Goal: Information Seeking & Learning: Learn about a topic

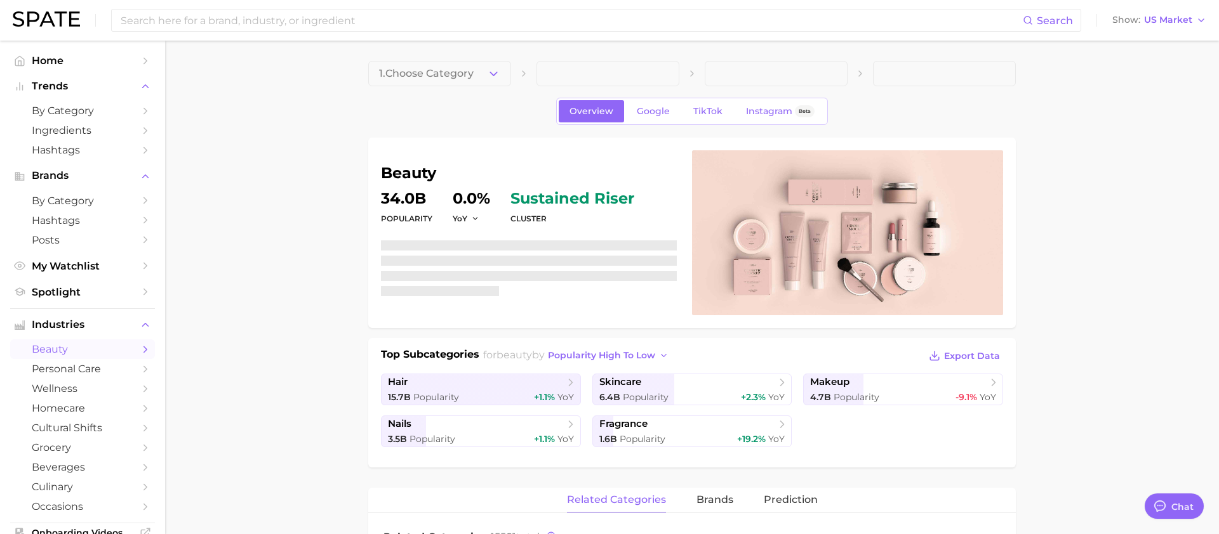
scroll to position [8725, 0]
click at [1163, 500] on div at bounding box center [1158, 506] width 17 height 17
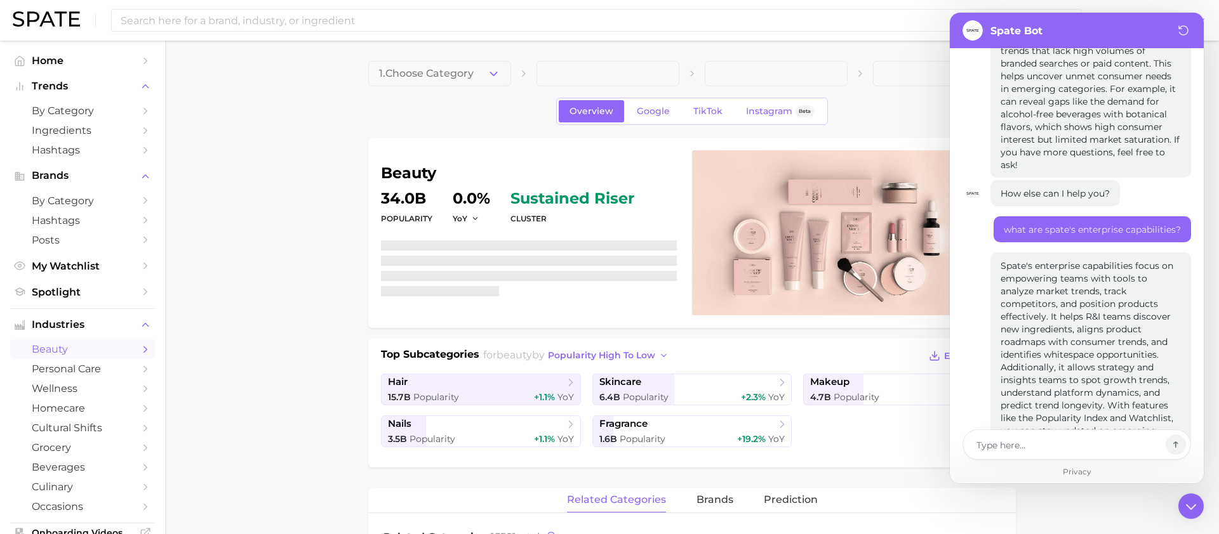
type textarea "x"
type textarea "w"
type textarea "x"
type textarea "wh"
type textarea "x"
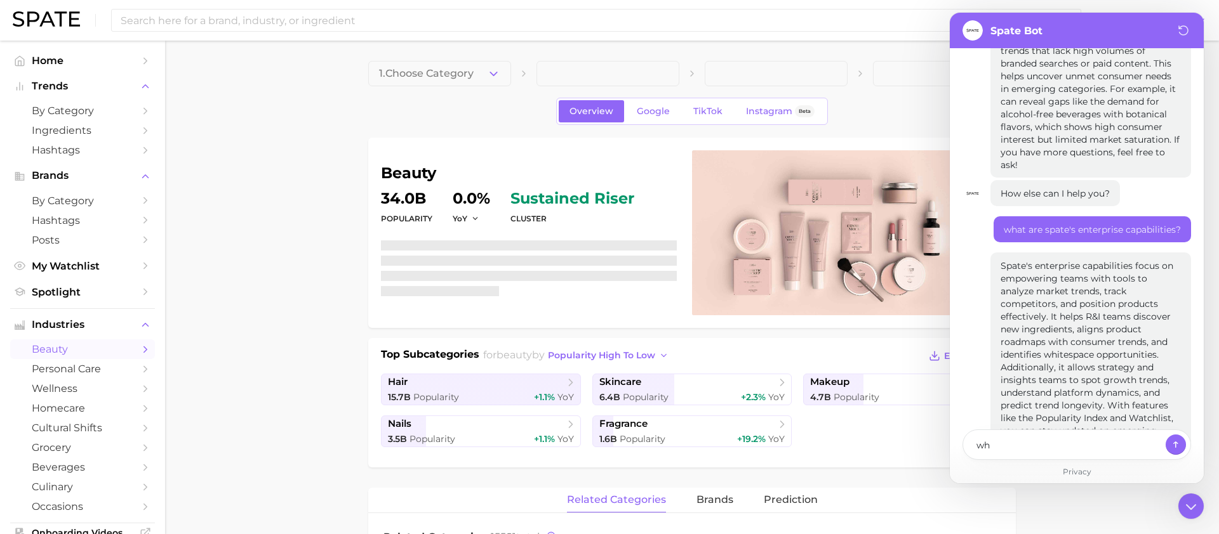
type textarea "wha"
type textarea "x"
type textarea "what"
type textarea "x"
type textarea "what"
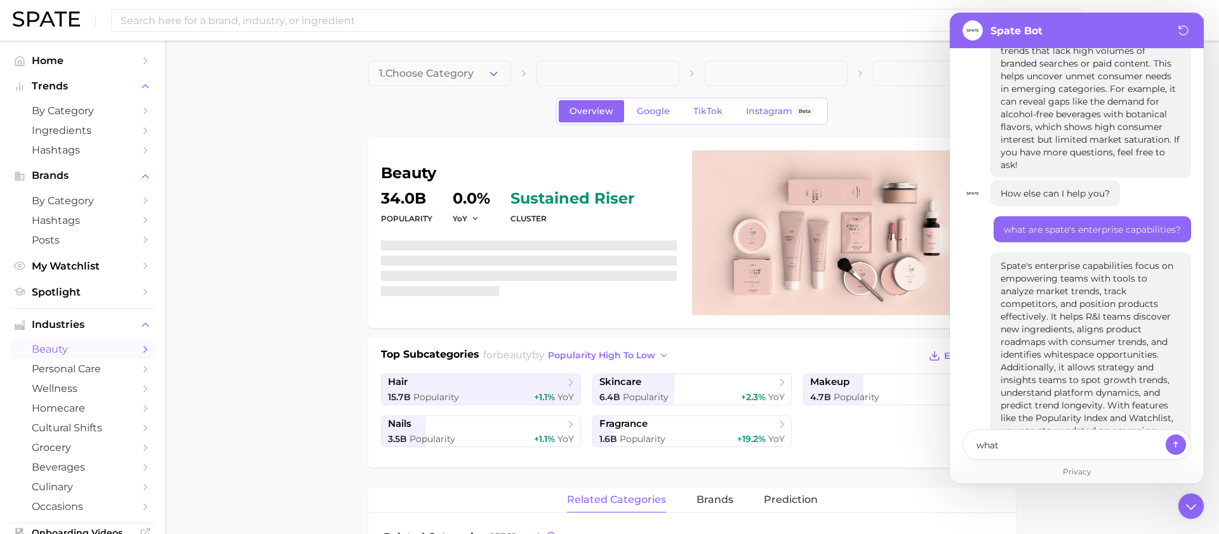
type textarea "x"
type textarea "what t"
type textarea "x"
type textarea "what ty"
type textarea "x"
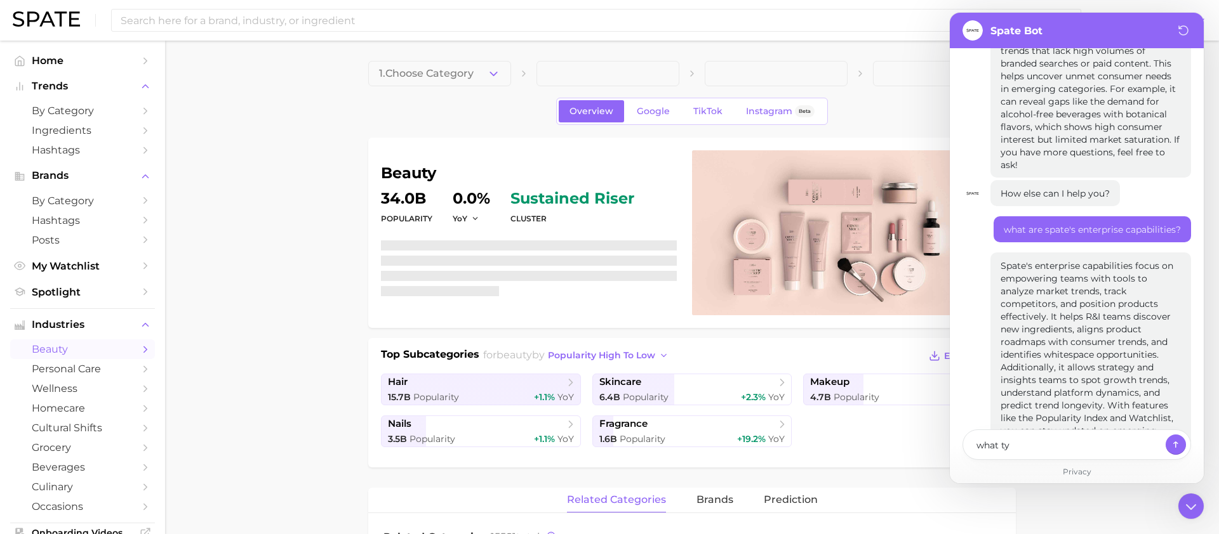
type textarea "what typ"
type textarea "x"
type textarea "what type"
type textarea "x"
type textarea "what type"
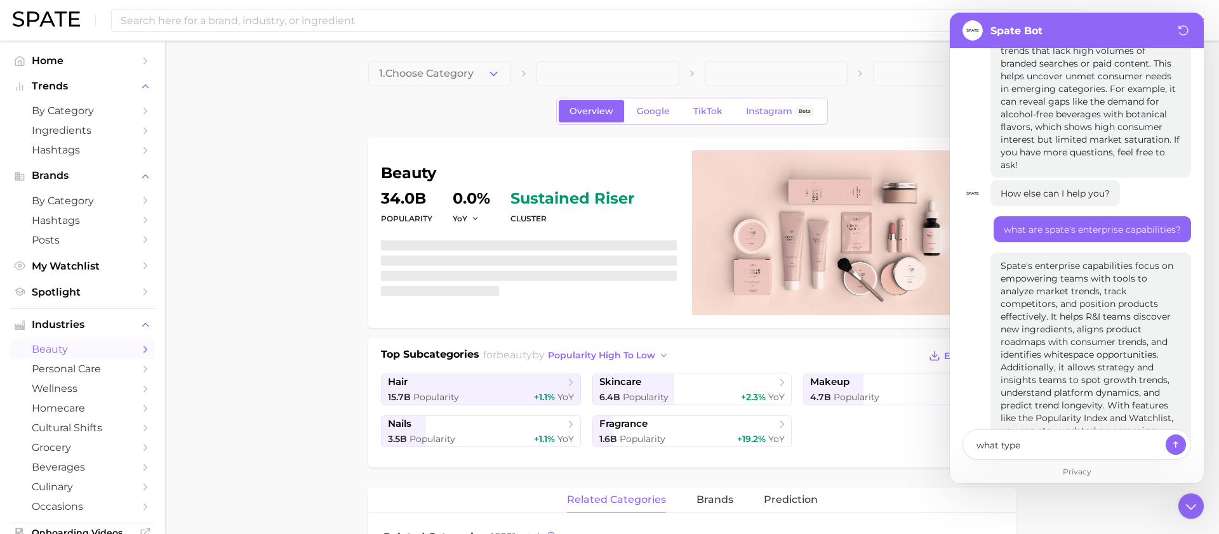
type textarea "x"
type textarea "what type o"
type textarea "x"
type textarea "what type of"
type textarea "x"
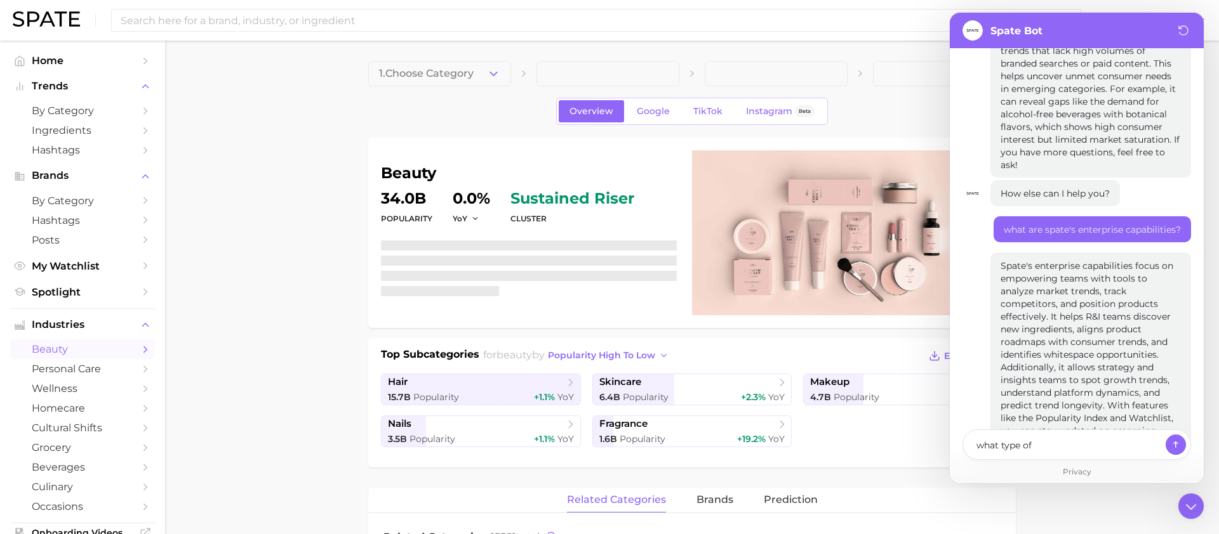
type textarea "what type of"
type textarea "x"
type textarea "what type of d"
type textarea "x"
type textarea "what type of da"
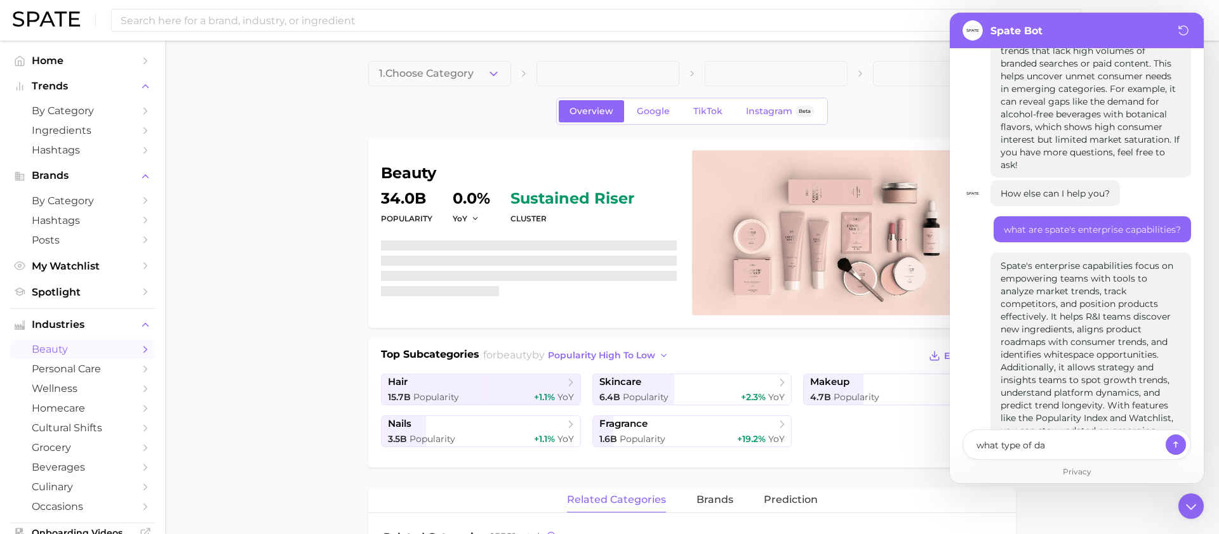
type textarea "x"
type textarea "what type of dat"
type textarea "x"
type textarea "what type of data"
type textarea "x"
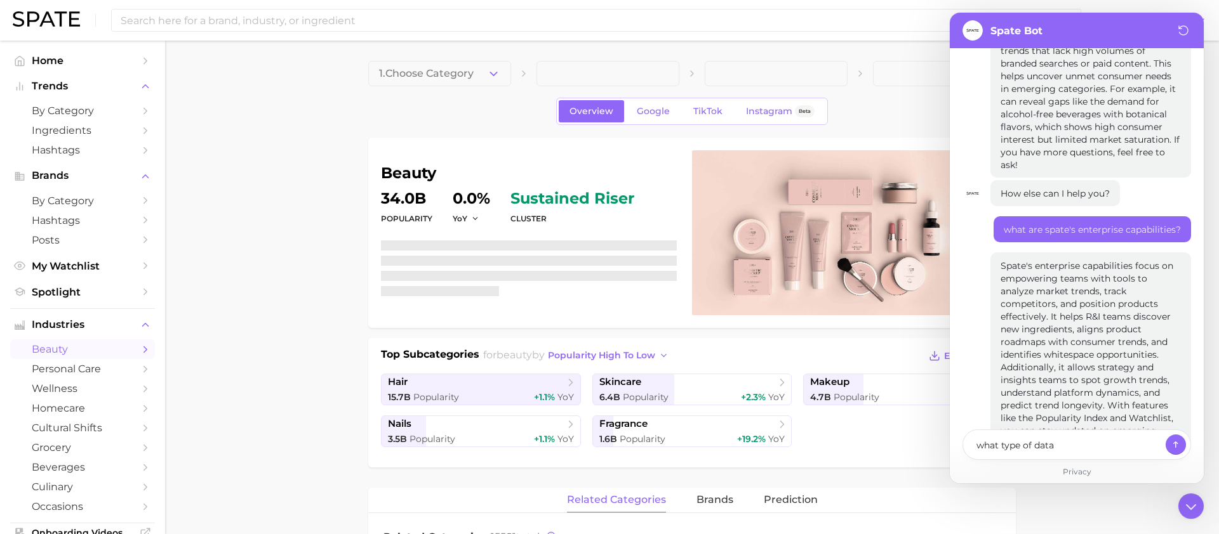
type textarea "what type of data d"
type textarea "x"
type textarea "what type of data do"
type textarea "x"
type textarea "what type of data doe"
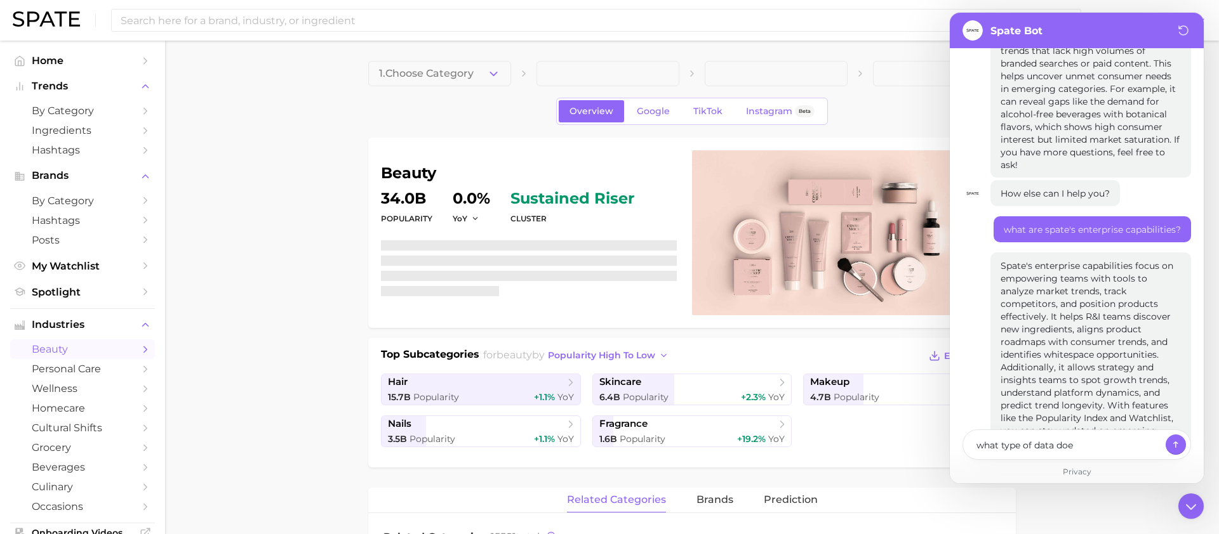
type textarea "x"
type textarea "what type of data does"
type textarea "x"
type textarea "what type of data does"
type textarea "x"
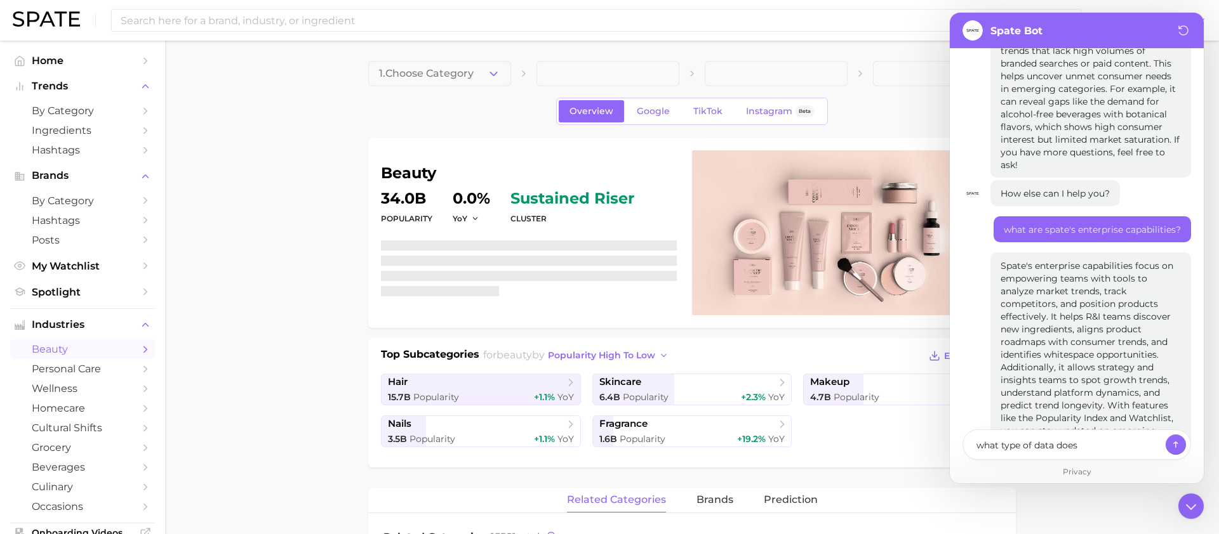
type textarea "what type of data does s"
type textarea "x"
type textarea "what type of data does sp"
type textarea "x"
type textarea "what type of data does spa"
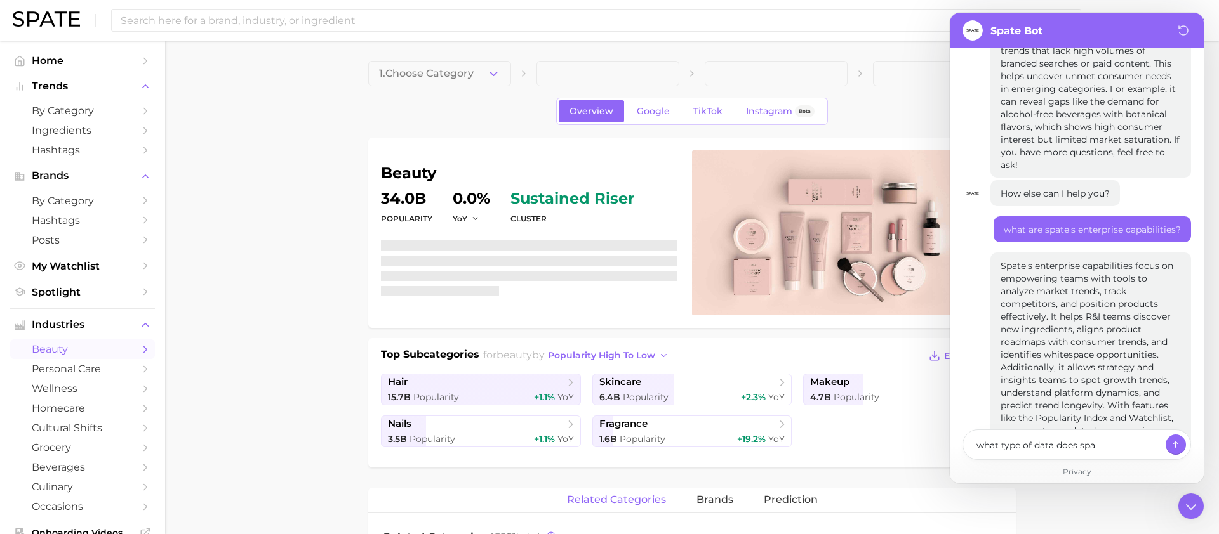
type textarea "x"
type textarea "what type of data does spat"
type textarea "x"
type textarea "what type of data does spate"
type textarea "x"
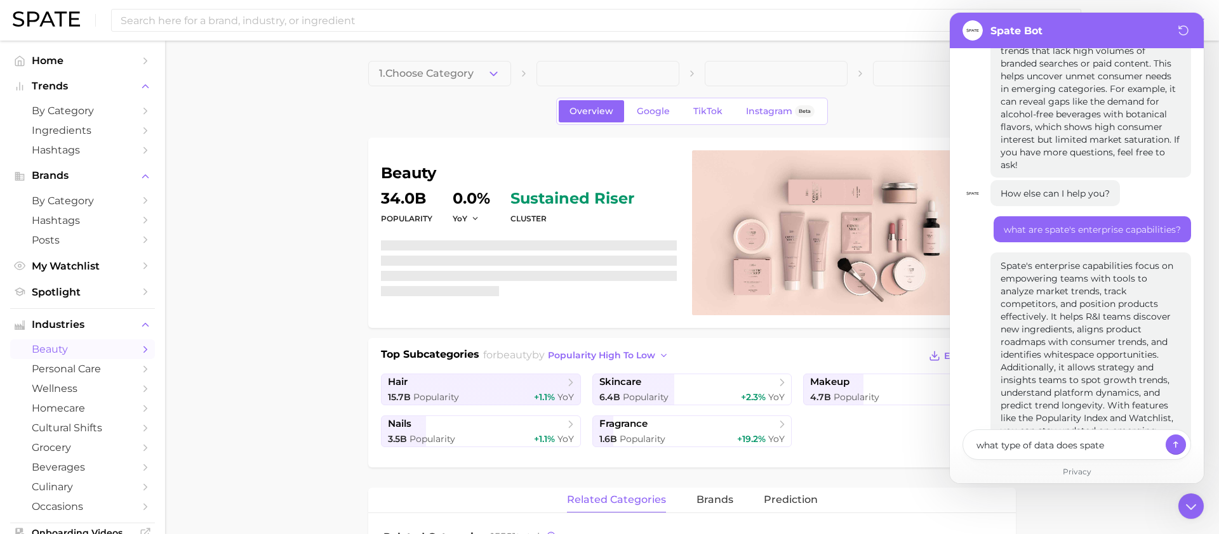
type textarea "what type of data does spate"
type textarea "x"
type textarea "what type of data does spate s"
type textarea "x"
type textarea "what type of data does spate sh"
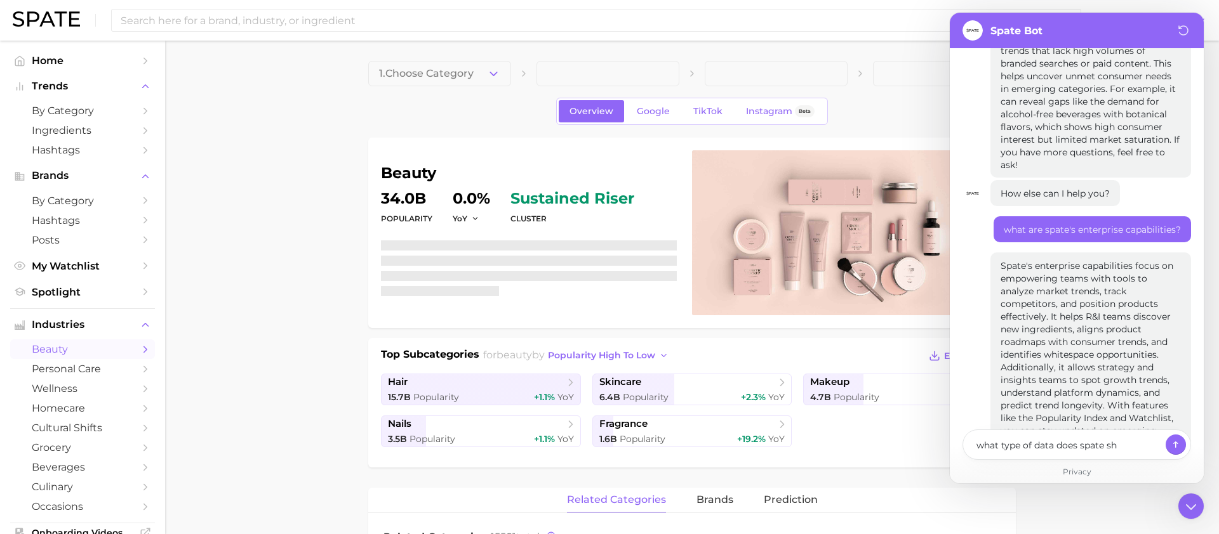
type textarea "x"
type textarea "what type of data does spate sha"
type textarea "x"
type textarea "what type of data does spate share"
type textarea "x"
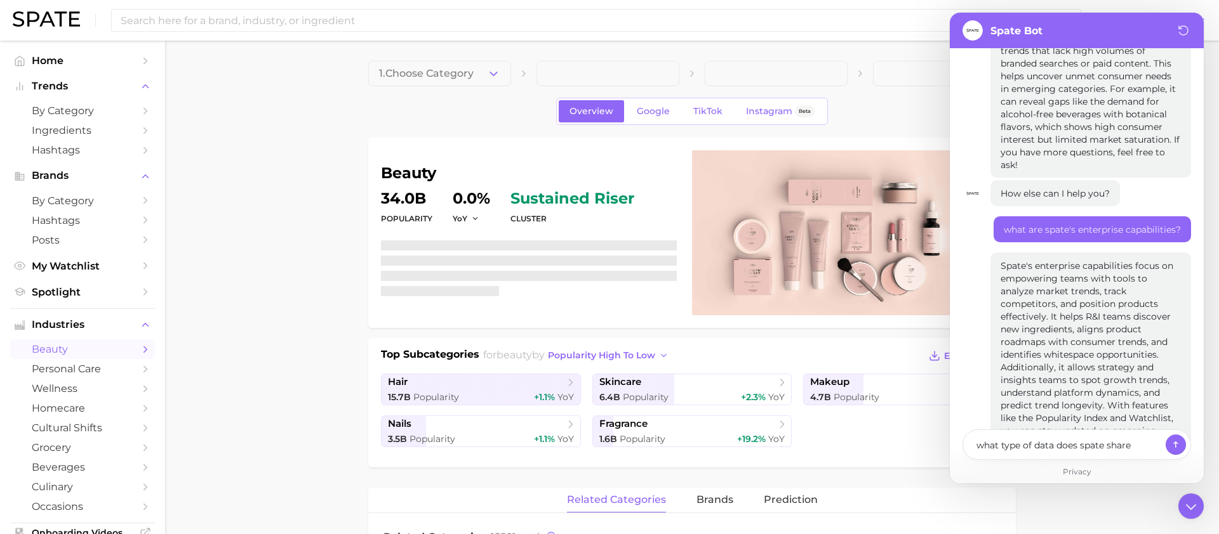
type textarea "what type of data does spate share"
type textarea "x"
type textarea "what type of data does spate share i"
type textarea "x"
type textarea "what type of data does spate share in"
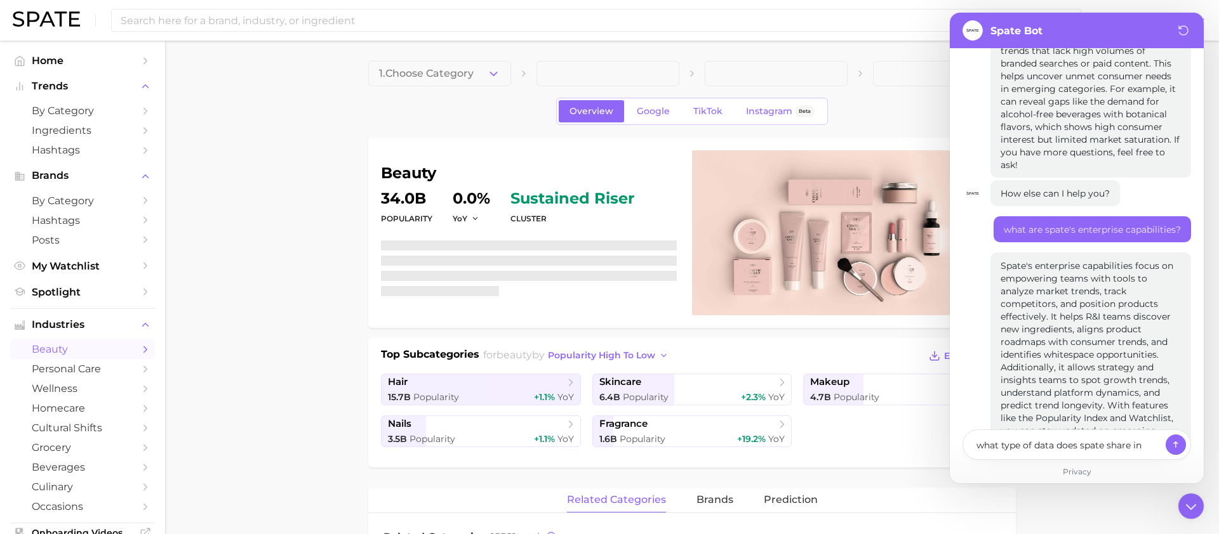
type textarea "x"
type textarea "what type of data does spate share in"
type textarea "x"
type textarea "what type of data does spate share in"
type textarea "x"
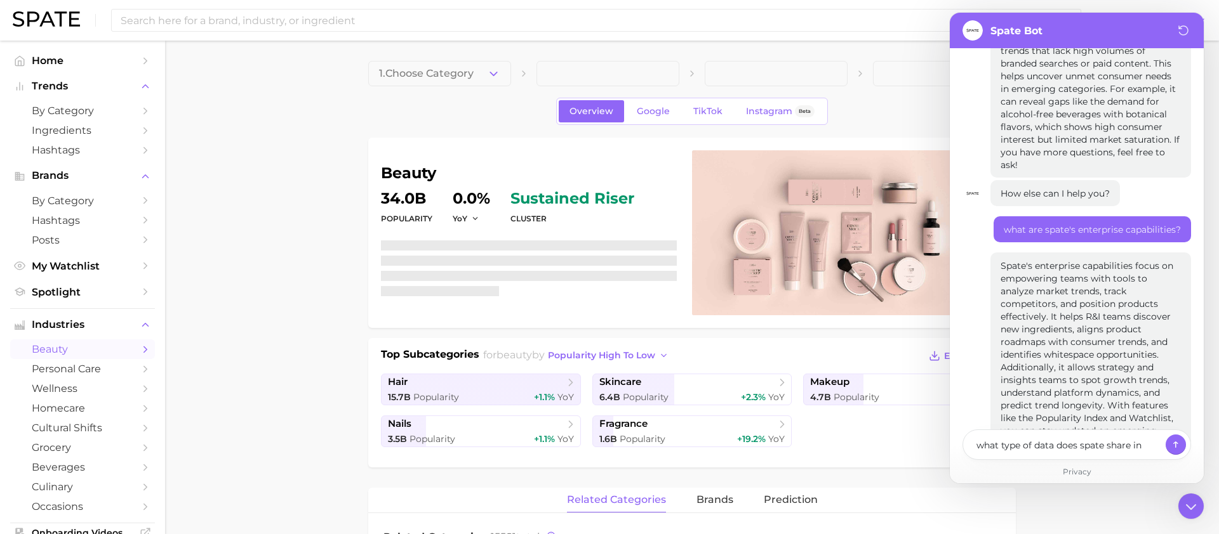
type textarea "what type of data does spate share i"
type textarea "x"
type textarea "what type of data does spate share"
type textarea "x"
type textarea "what type of data does spate share"
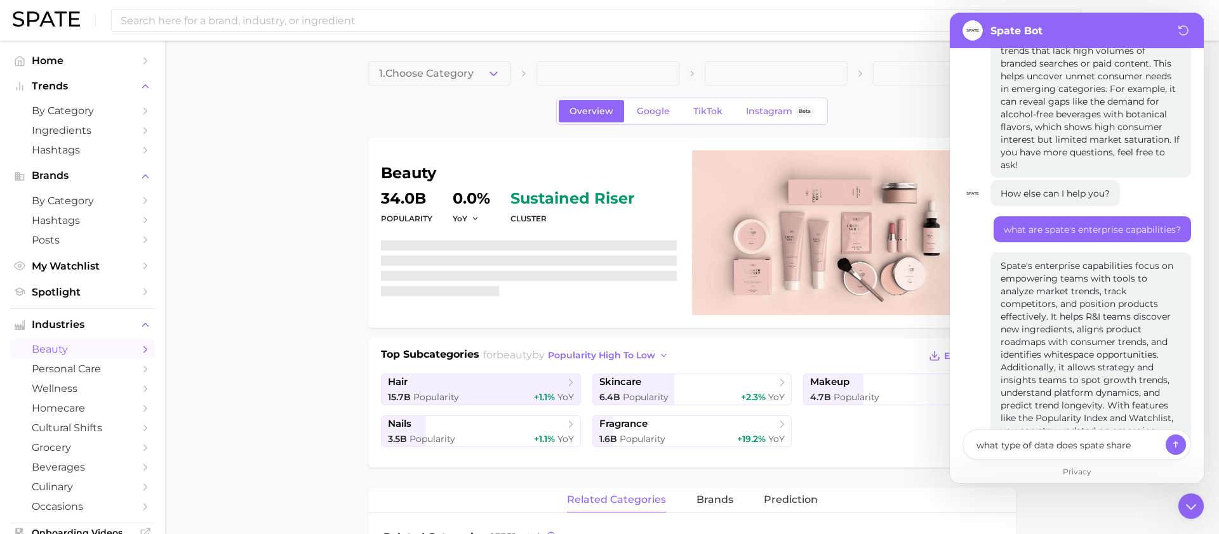
type textarea "x"
type textarea "what type of data does spate shar"
type textarea "x"
type textarea "what type of data does spate sha"
type textarea "x"
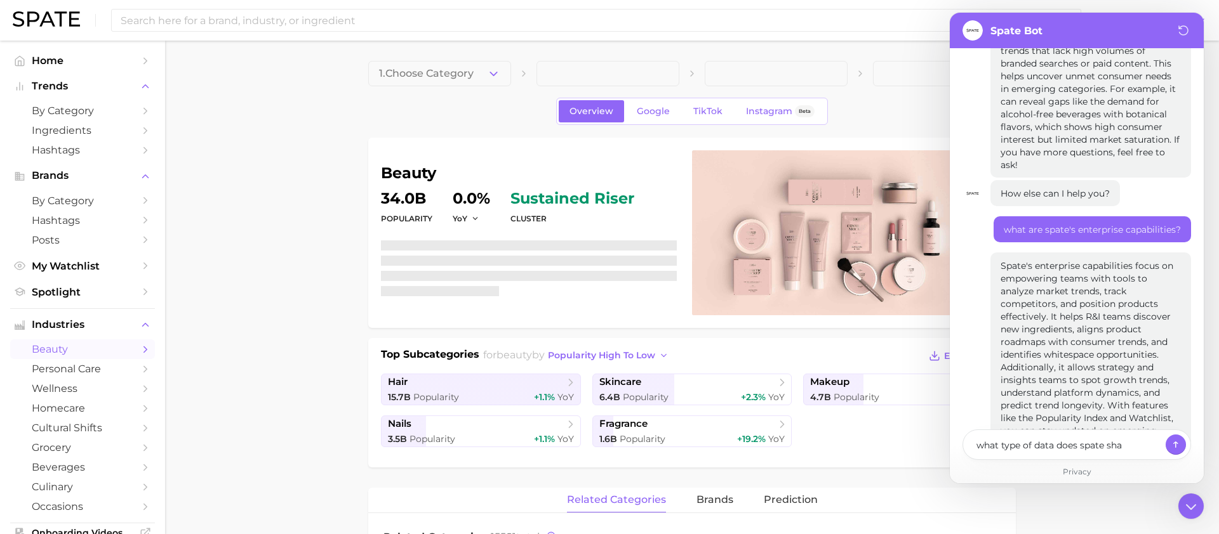
type textarea "what type of data does spate sh"
type textarea "x"
type textarea "what type of data does spate s"
type textarea "x"
type textarea "what type of data does spate"
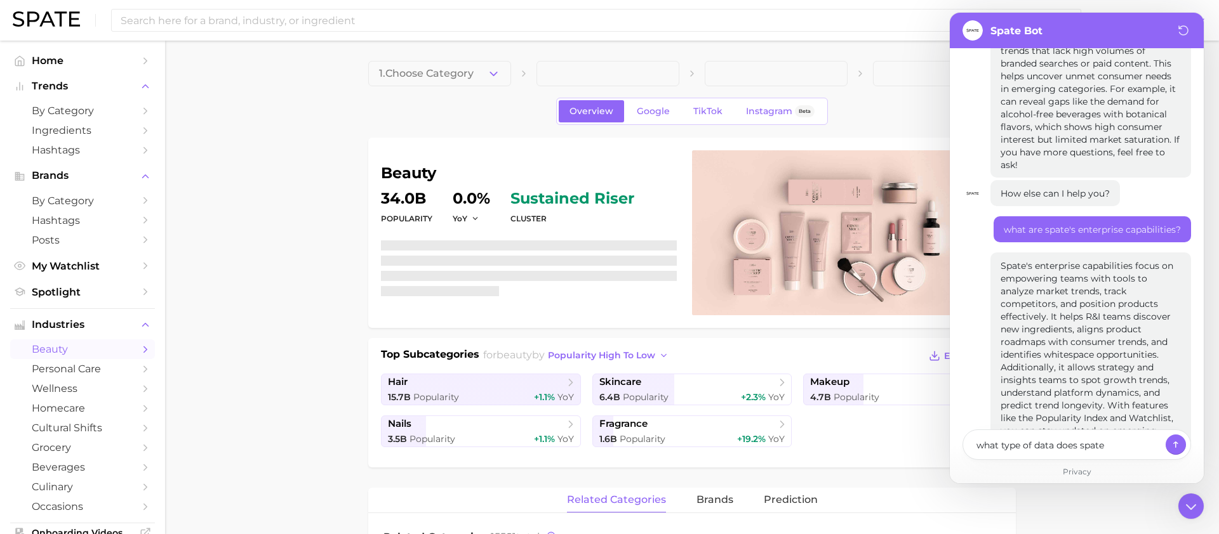
type textarea "x"
type textarea "what type of data does spate h"
type textarea "x"
type textarea "what type of data does spate ha"
type textarea "x"
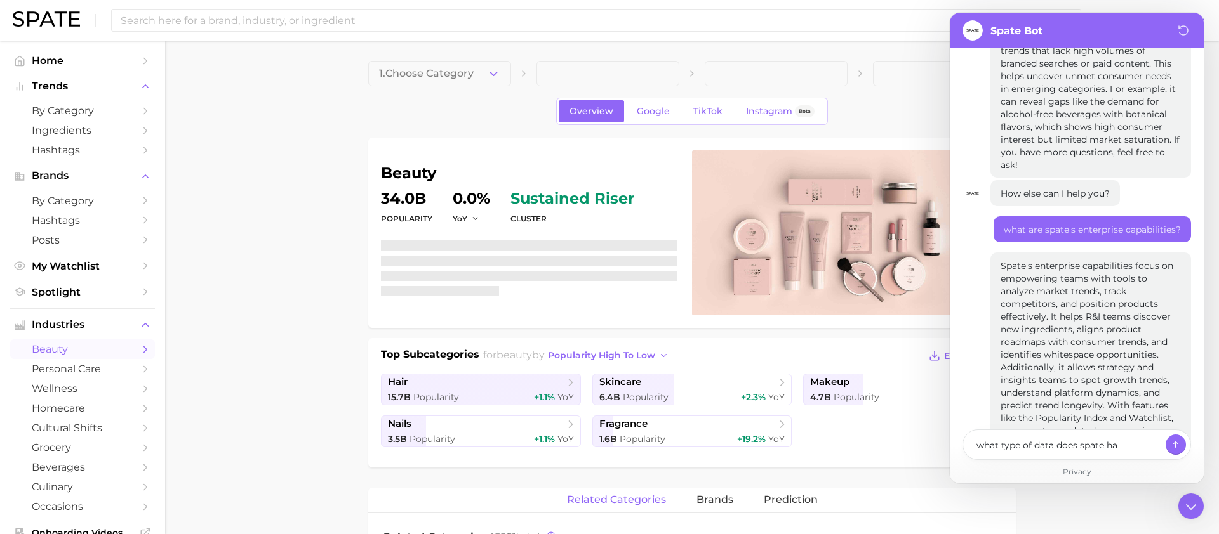
type textarea "what type of data does spate hav"
type textarea "x"
type textarea "what type of data does spate have"
type textarea "x"
type textarea "what type of data does spate have b"
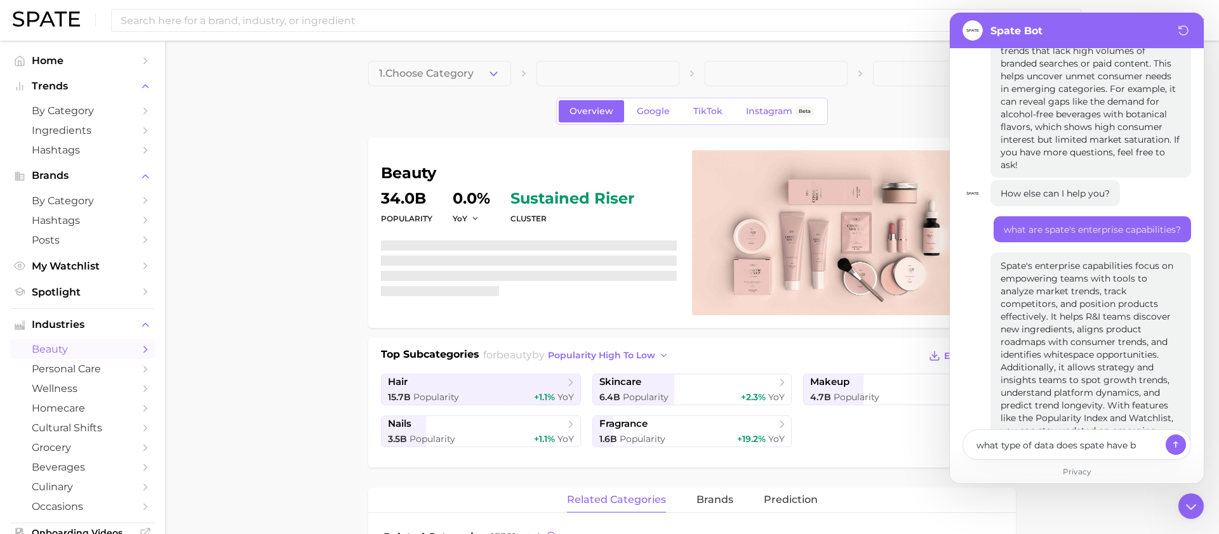
type textarea "x"
type textarea "what type of data does spate have"
type textarea "x"
type textarea "what type of data does spate have f"
type textarea "x"
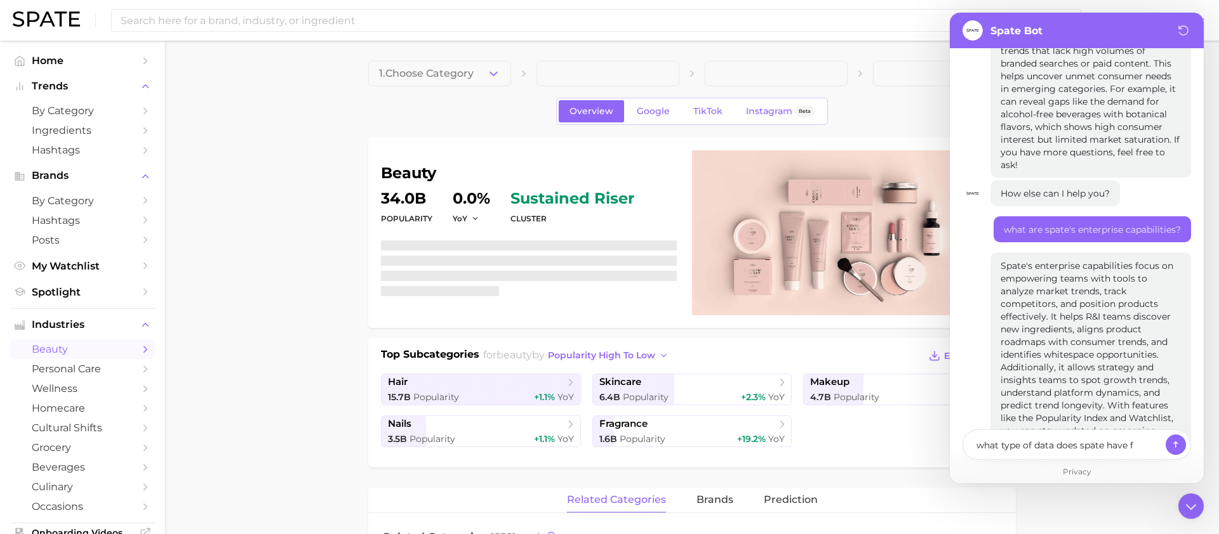
type textarea "what type of data does spate have fo"
type textarea "x"
type textarea "what type of data does spate have for"
type textarea "x"
type textarea "what type of data does spate have for"
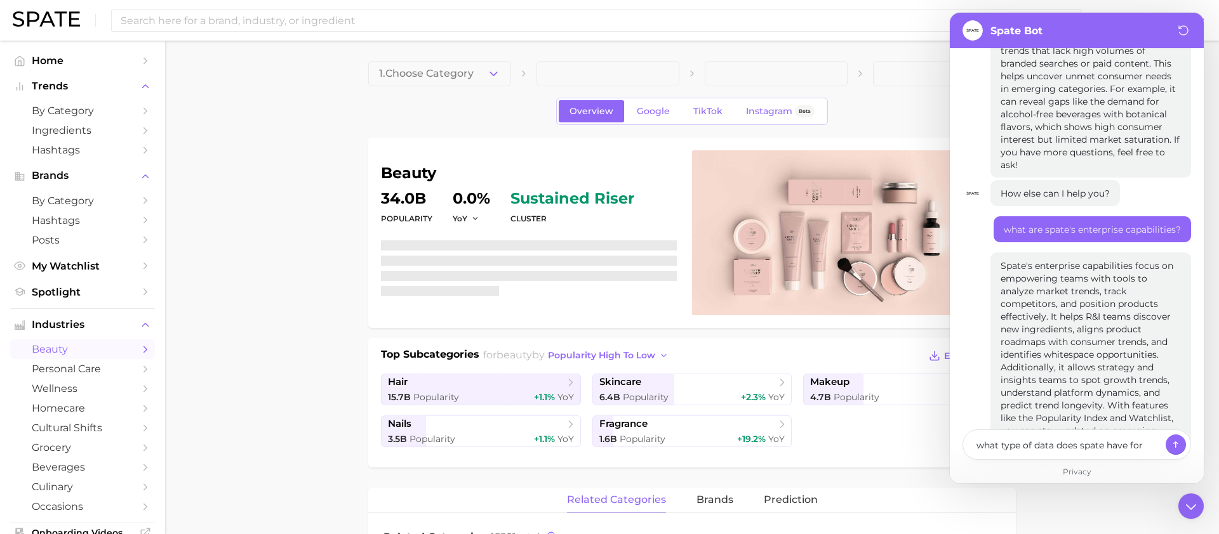
type textarea "x"
type textarea "what type of data does spate have for t"
type textarea "x"
type textarea "what type of data does spate have for th"
type textarea "x"
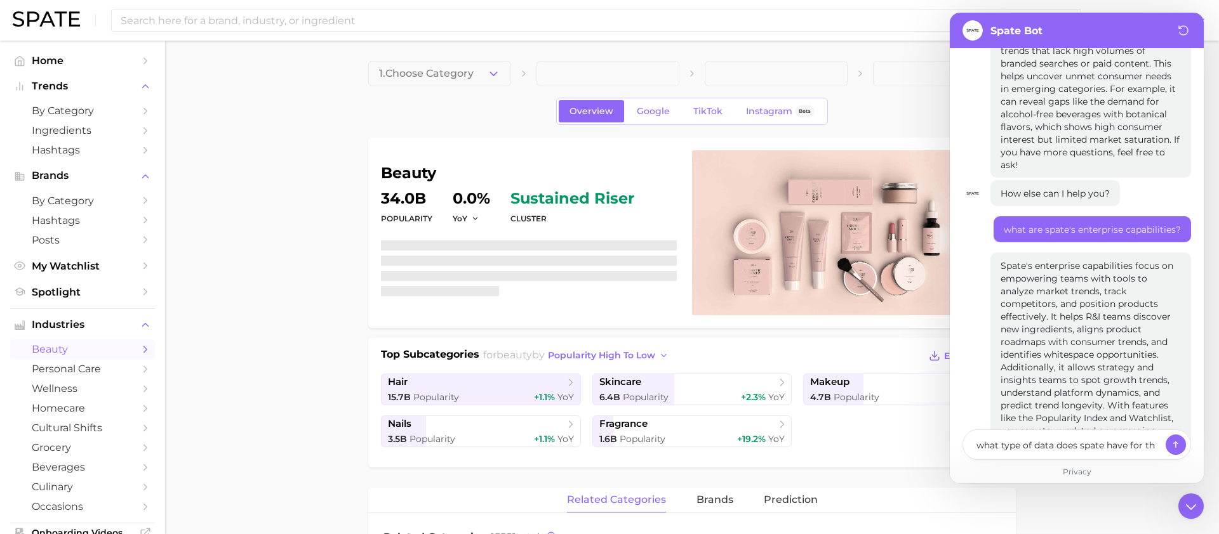
type textarea "what type of data does spate have for the"
type textarea "x"
type textarea "what type of data does spate have for the"
type textarea "x"
type textarea "what type of data does spate have for the b"
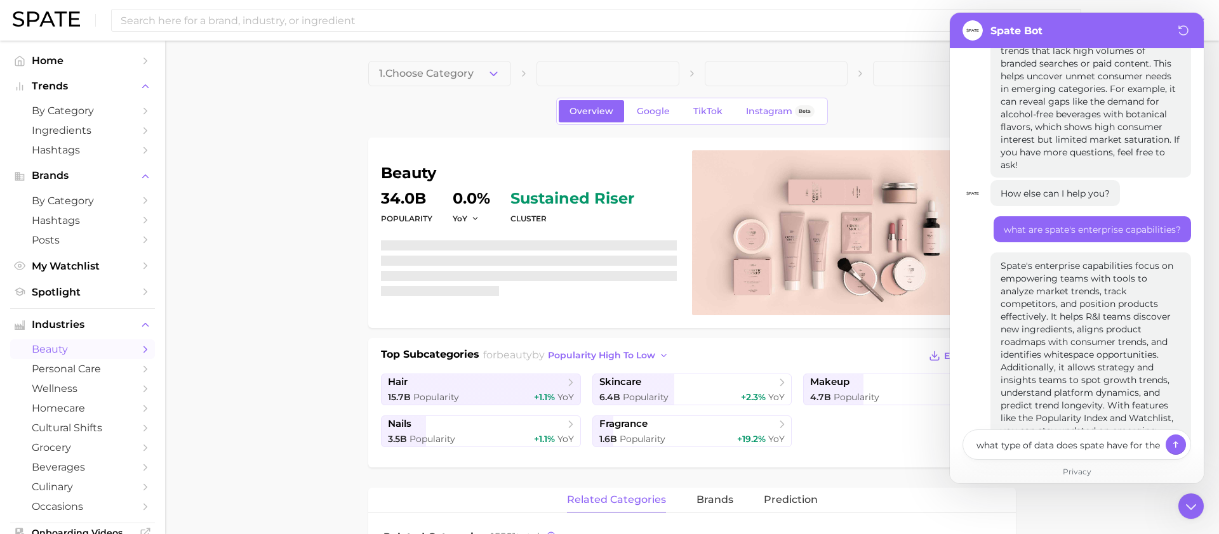
type textarea "x"
type textarea "what type of data does spate have for the be"
type textarea "x"
type textarea "what type of data does spate have for the bea"
type textarea "x"
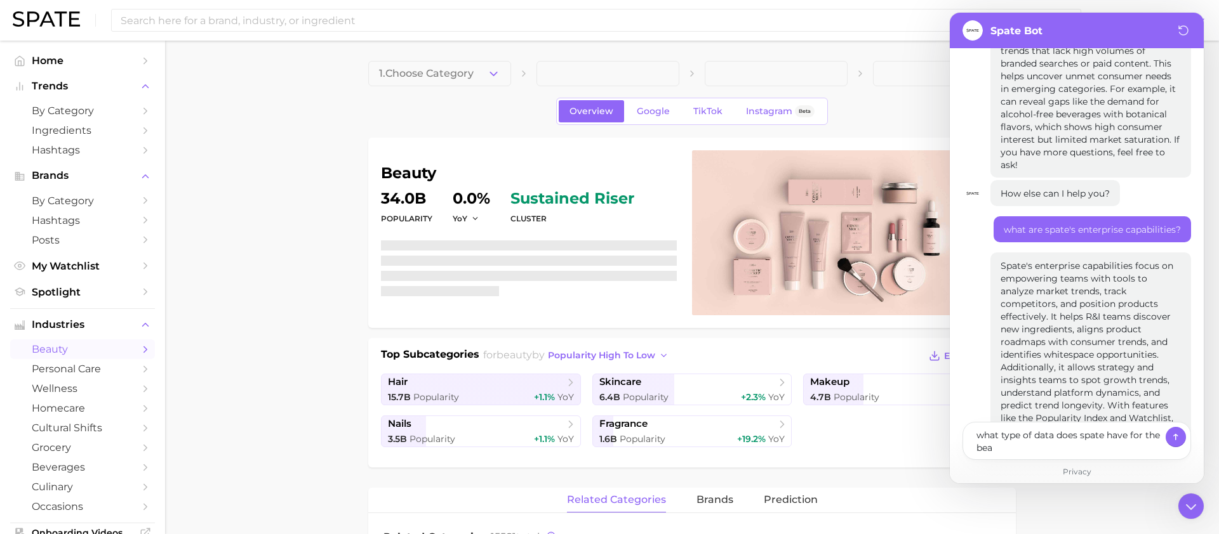
type textarea "what type of data does spate have for the beau"
type textarea "x"
type textarea "what type of data does spate have for the beauty"
type textarea "x"
type textarea "what type of data does spate have for the beauty"
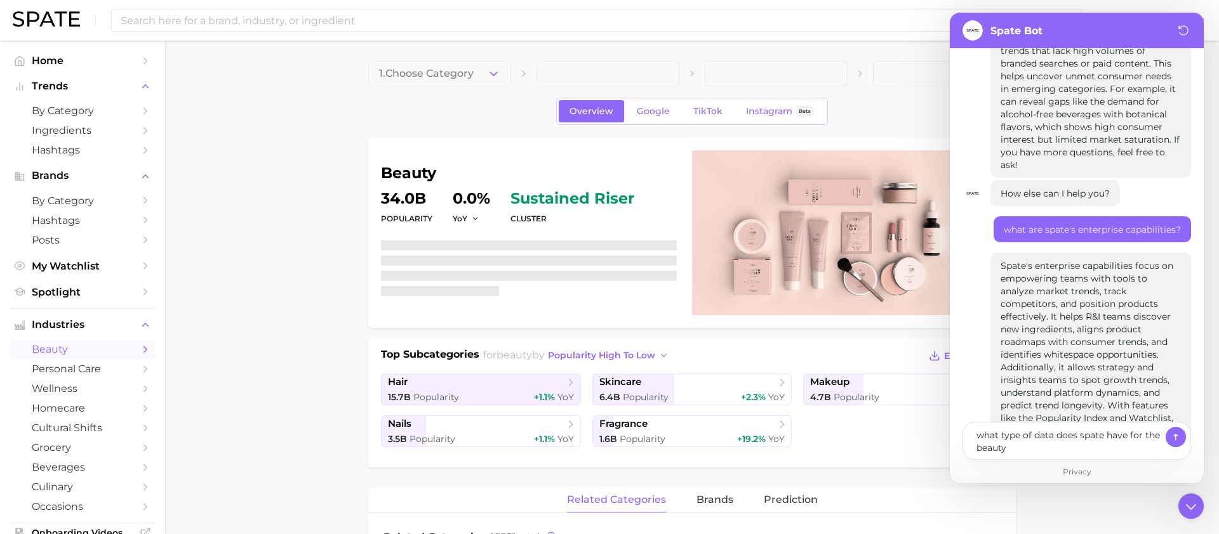
type textarea "x"
type textarea "what type of data does spate have for the beauty i"
type textarea "x"
type textarea "what type of data does spate have for the beauty in"
type textarea "x"
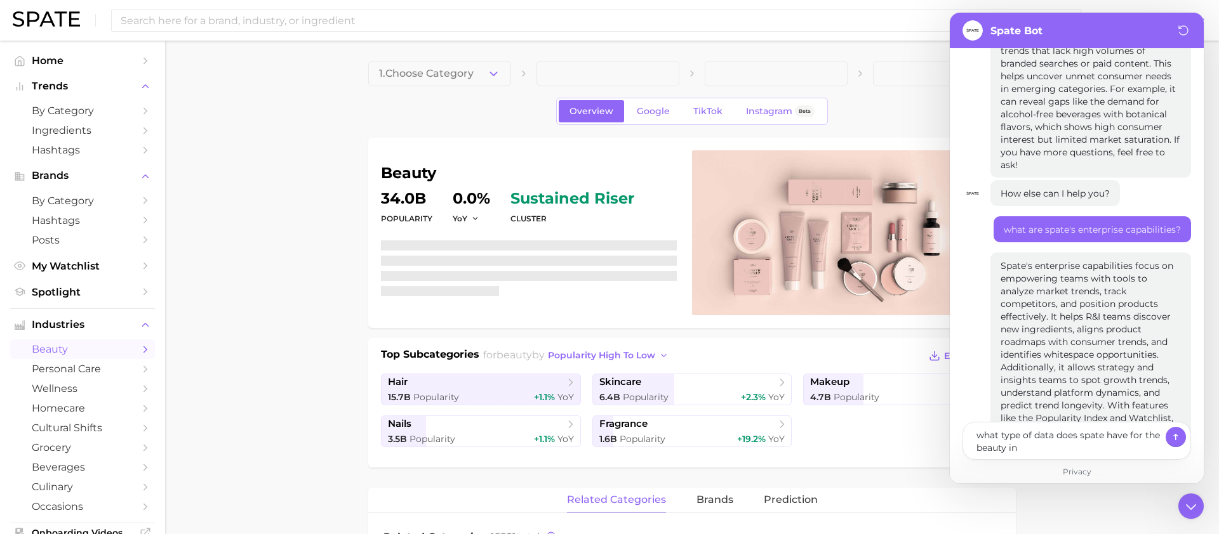
type textarea "what type of data does spate have for the beauty ind"
type textarea "x"
type textarea "what type of data does spate have for the beauty indus"
type textarea "x"
type textarea "what type of data does spate have for the beauty indust"
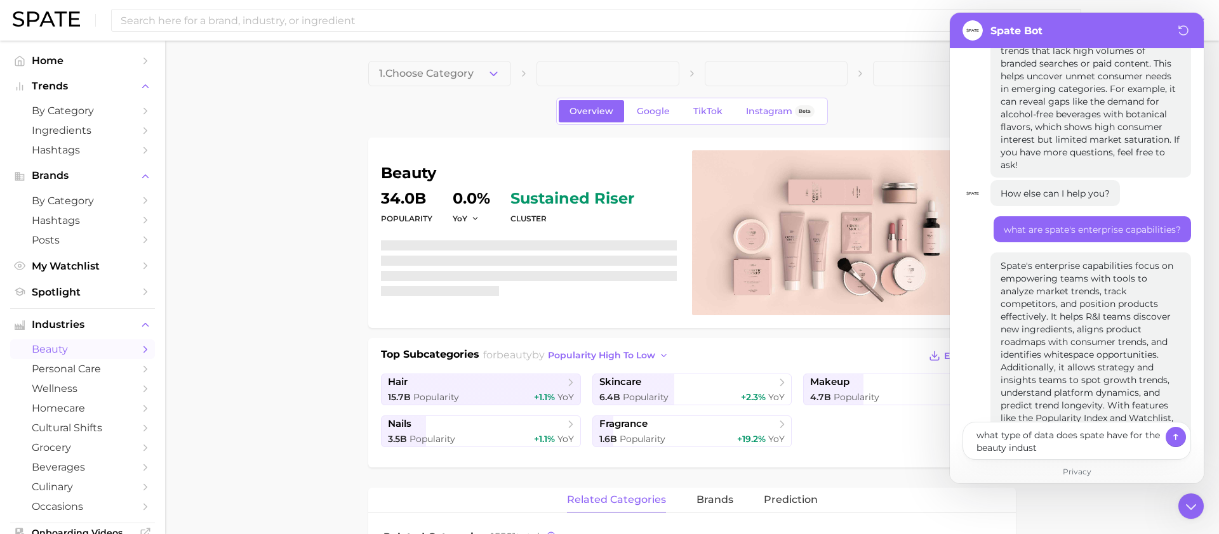
type textarea "x"
type textarea "what type of data does spate have for the beauty industr"
type textarea "x"
type textarea "what type of data does spate have for the beauty industry"
type textarea "x"
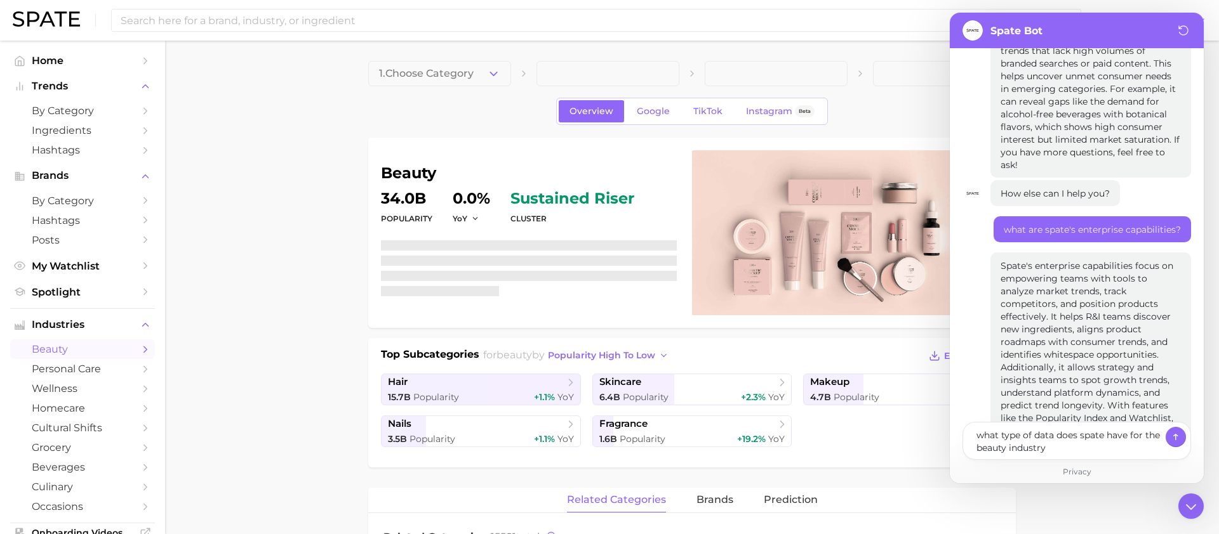
type textarea "what type of data does spate have for the beauty industry ?"
type textarea "x"
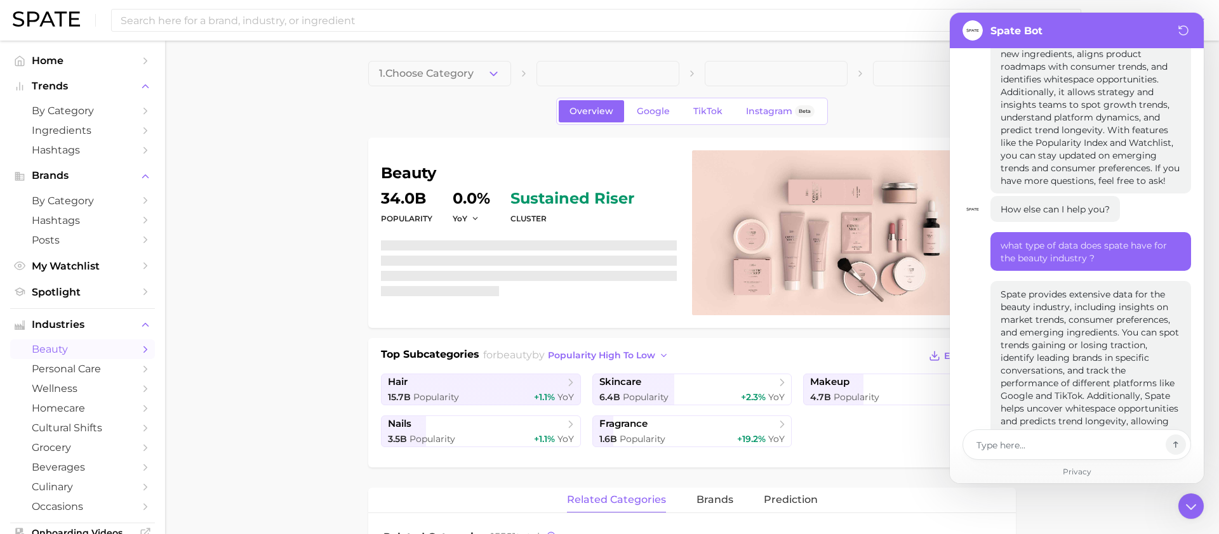
scroll to position [9003, 0]
drag, startPoint x: 1064, startPoint y: 354, endPoint x: 990, endPoint y: 178, distance: 191.2
type textarea "x"
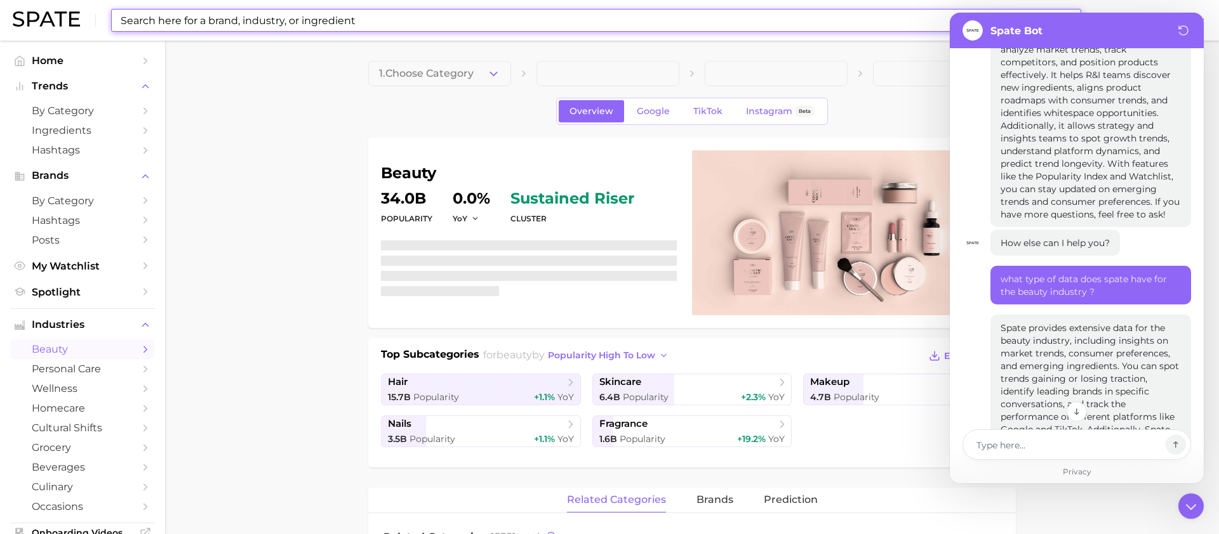
click at [256, 15] on input at bounding box center [570, 21] width 903 height 22
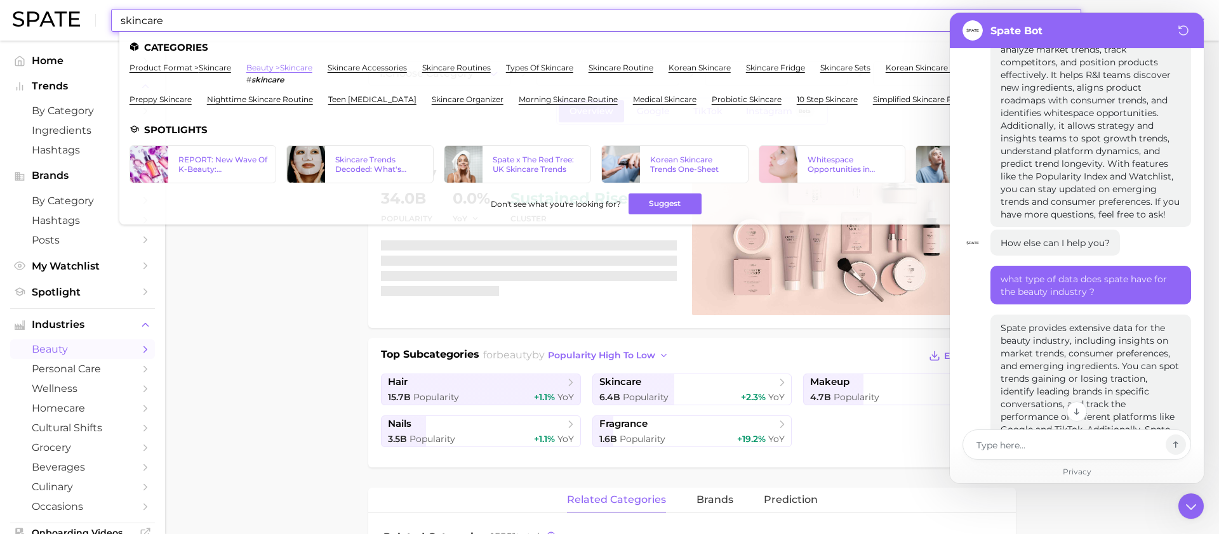
type input "skincare"
click at [276, 67] on link "beauty > skincare" at bounding box center [279, 68] width 66 height 10
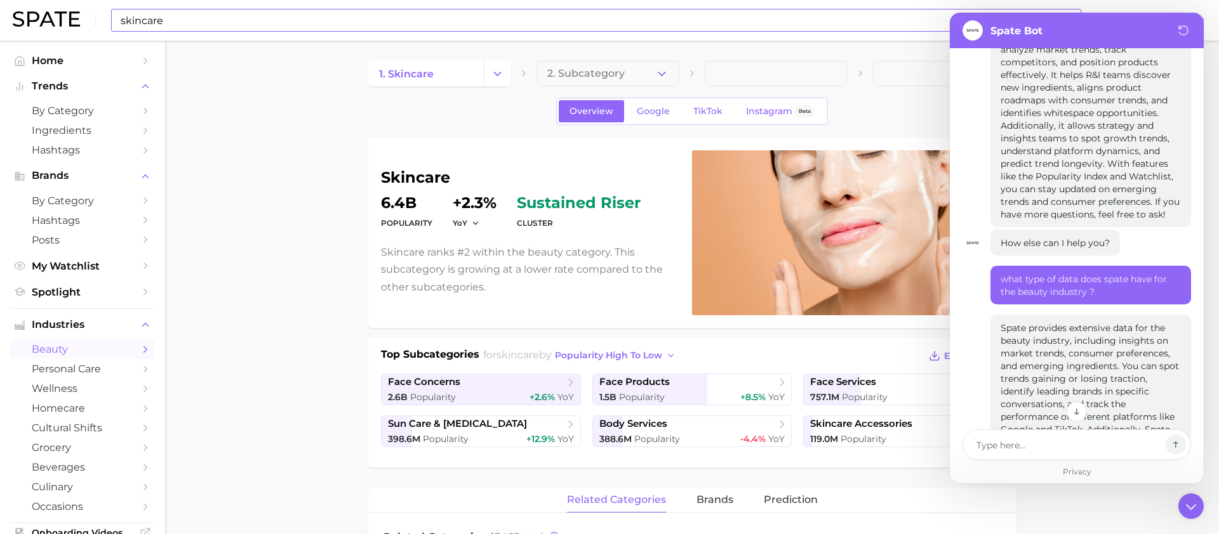
click at [917, 114] on div "Overview Google TikTok Instagram Beta" at bounding box center [691, 111] width 647 height 27
click at [1200, 505] on icon at bounding box center [1190, 506] width 22 height 22
type textarea "x"
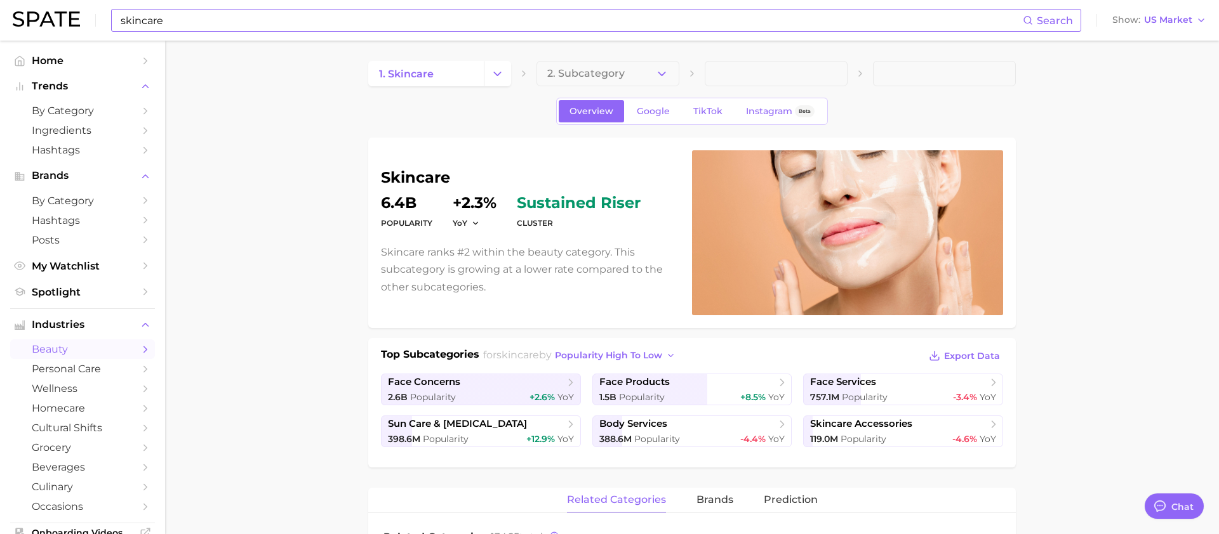
click at [1165, 10] on div "skincare Search Show US Market" at bounding box center [609, 20] width 1193 height 41
click at [1164, 17] on span "US Market" at bounding box center [1168, 20] width 48 height 7
click at [1132, 151] on span "Global" at bounding box center [1129, 155] width 29 height 11
click at [712, 112] on span "TikTok" at bounding box center [707, 111] width 29 height 11
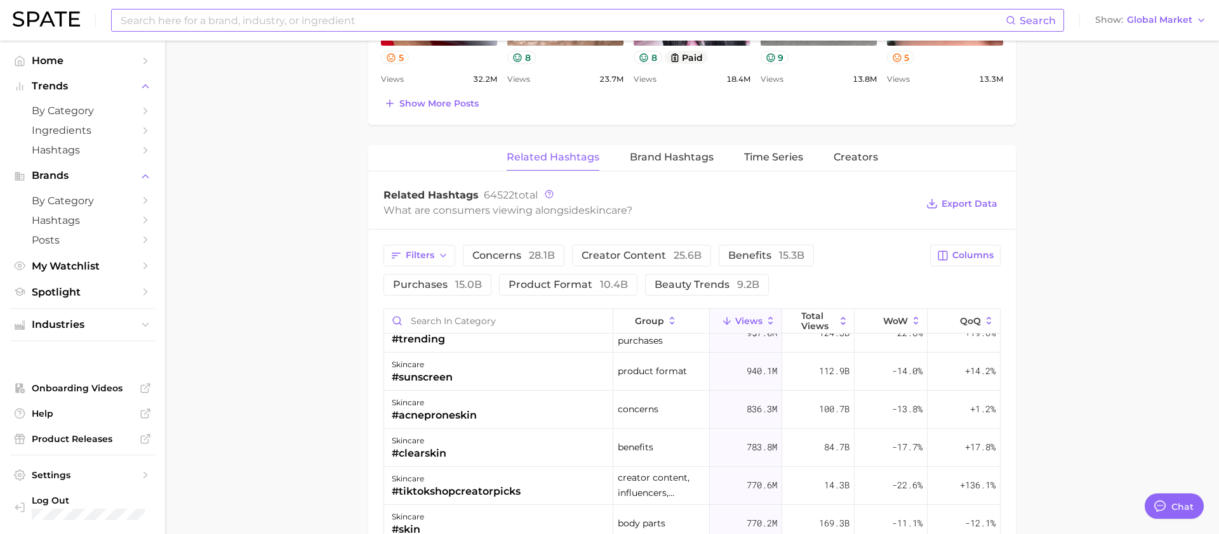
scroll to position [324, 0]
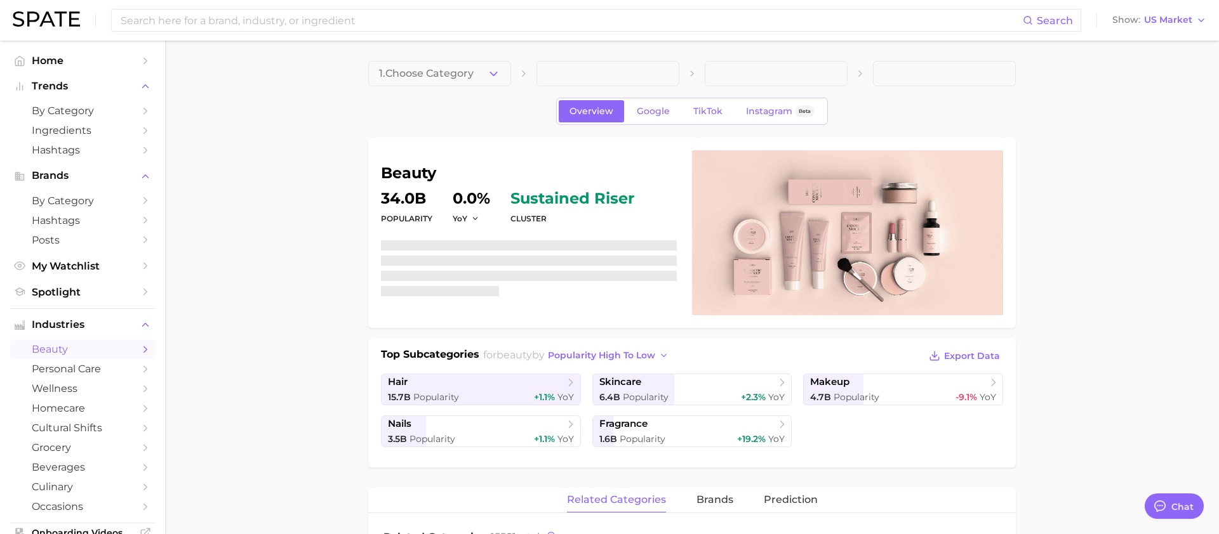
type textarea "x"
click at [344, 20] on input at bounding box center [570, 21] width 903 height 22
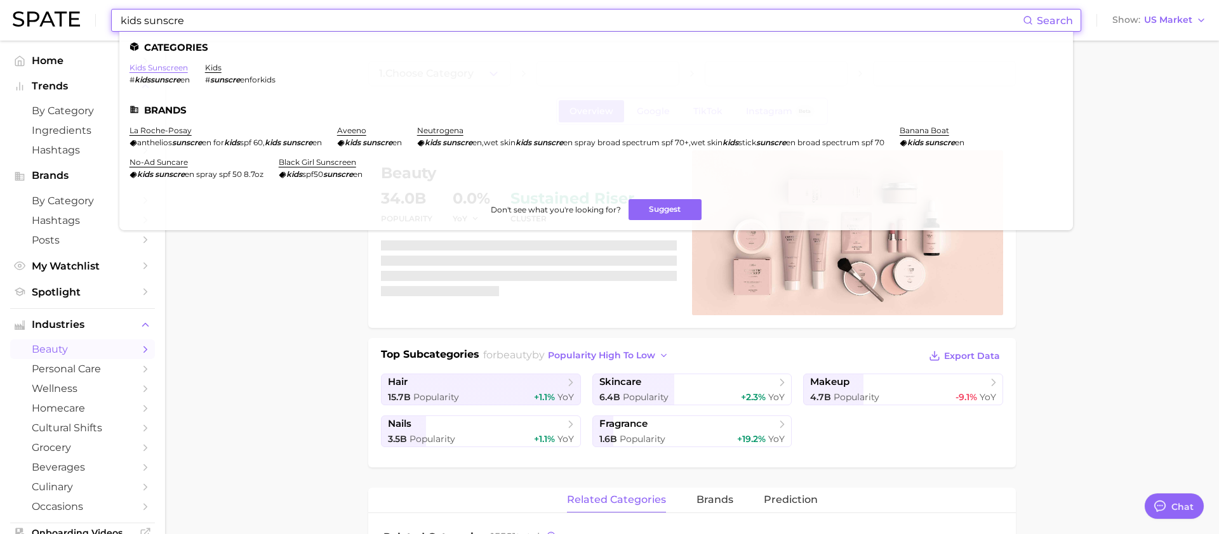
type input "kids sunscre"
click at [165, 70] on link "kids sunscreen" at bounding box center [158, 68] width 58 height 10
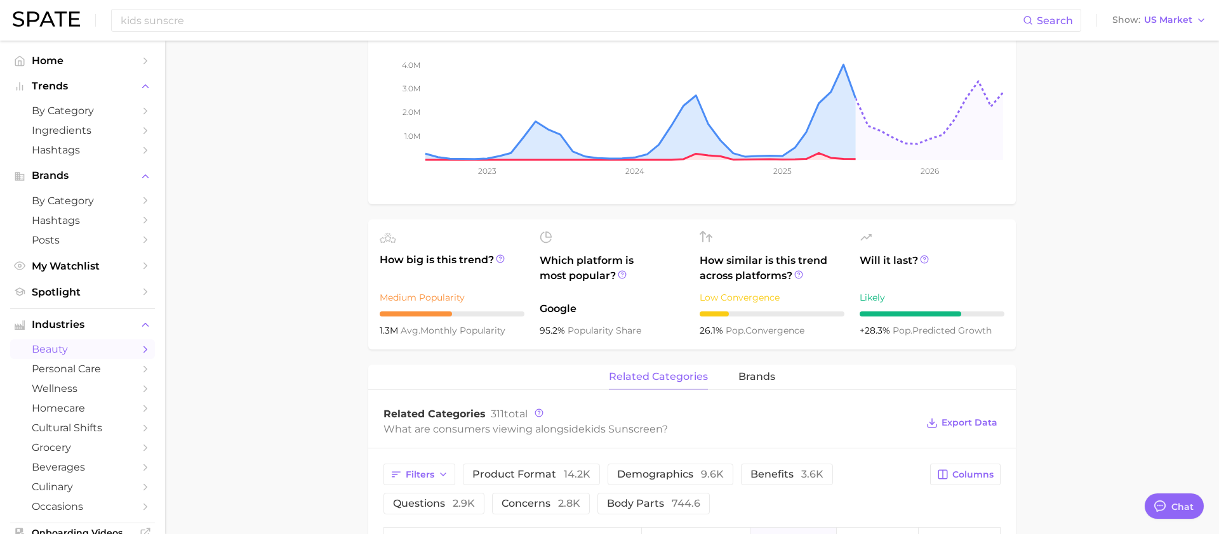
scroll to position [190, 0]
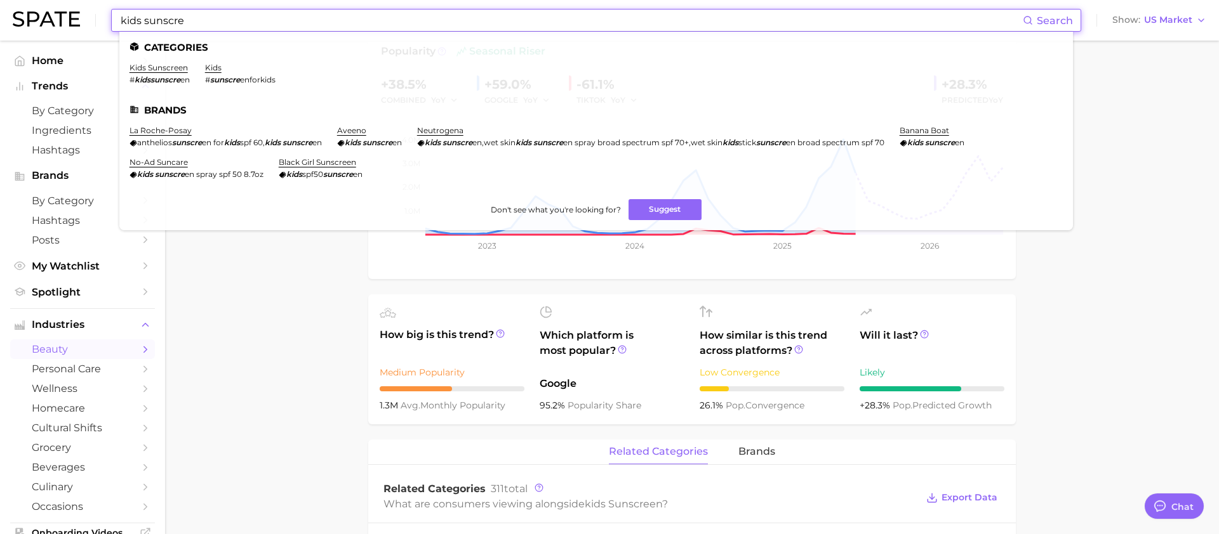
drag, startPoint x: 222, startPoint y: 20, endPoint x: 145, endPoint y: 23, distance: 76.9
click at [145, 23] on input "kids sunscre" at bounding box center [570, 21] width 903 height 22
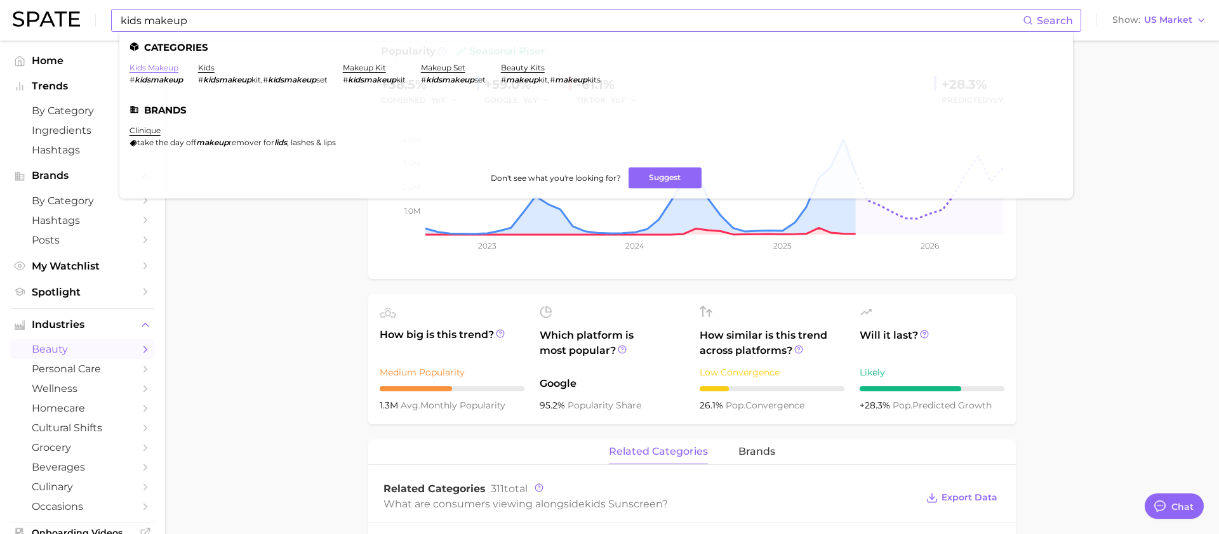
click at [159, 63] on link "kids makeup" at bounding box center [153, 68] width 49 height 10
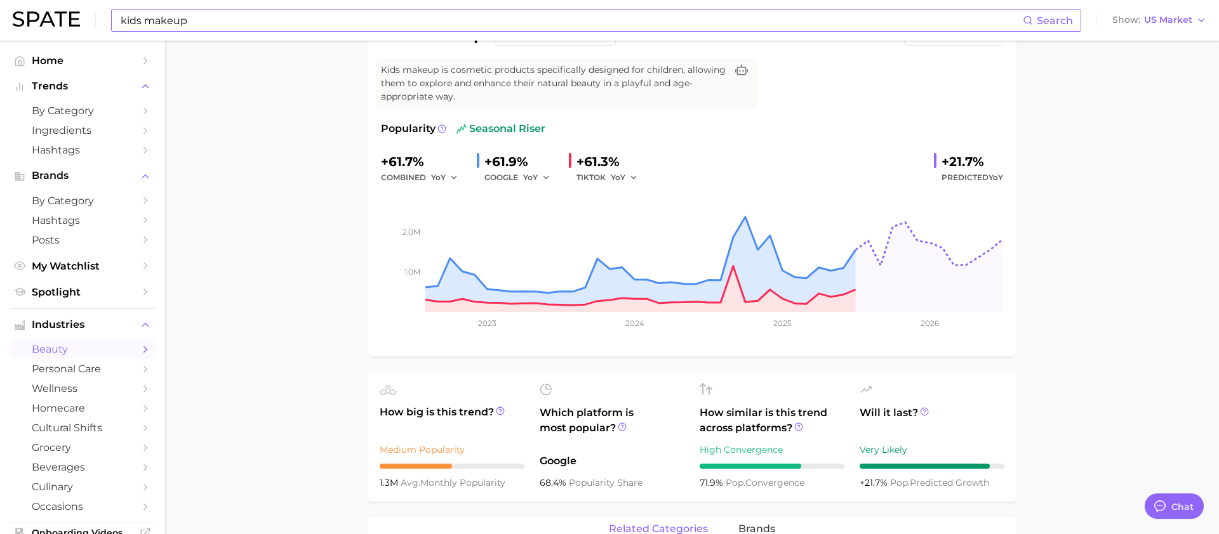
scroll to position [300, 0]
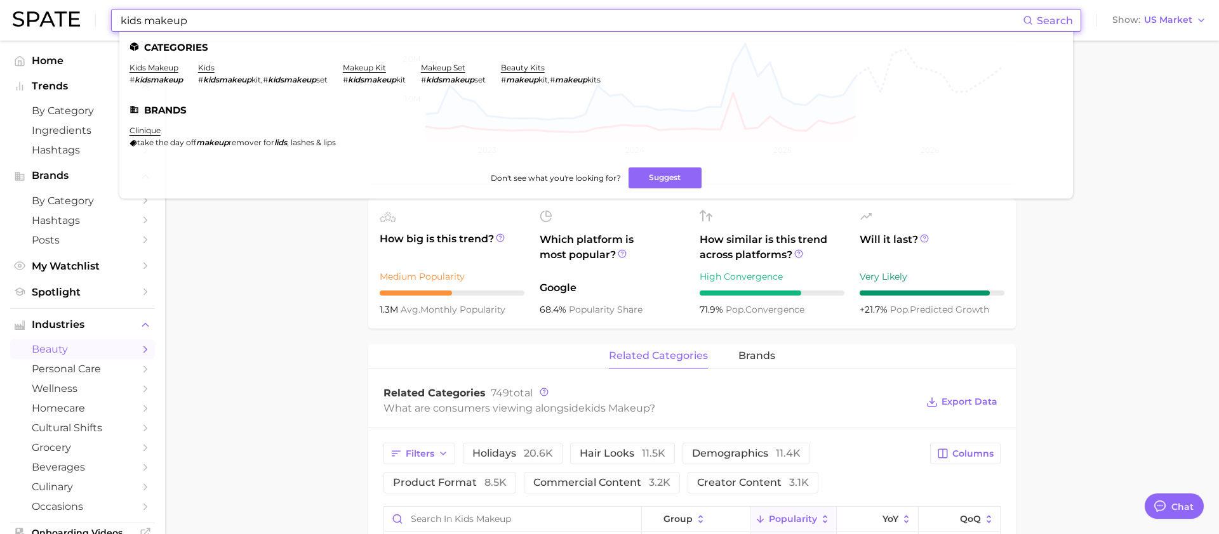
drag, startPoint x: 482, startPoint y: 21, endPoint x: 289, endPoint y: 7, distance: 194.1
click at [289, 7] on div "kids makeup Search Categories kids makeup # kidsmakeup kids # kidsmakeup kit , …" at bounding box center [609, 20] width 1193 height 41
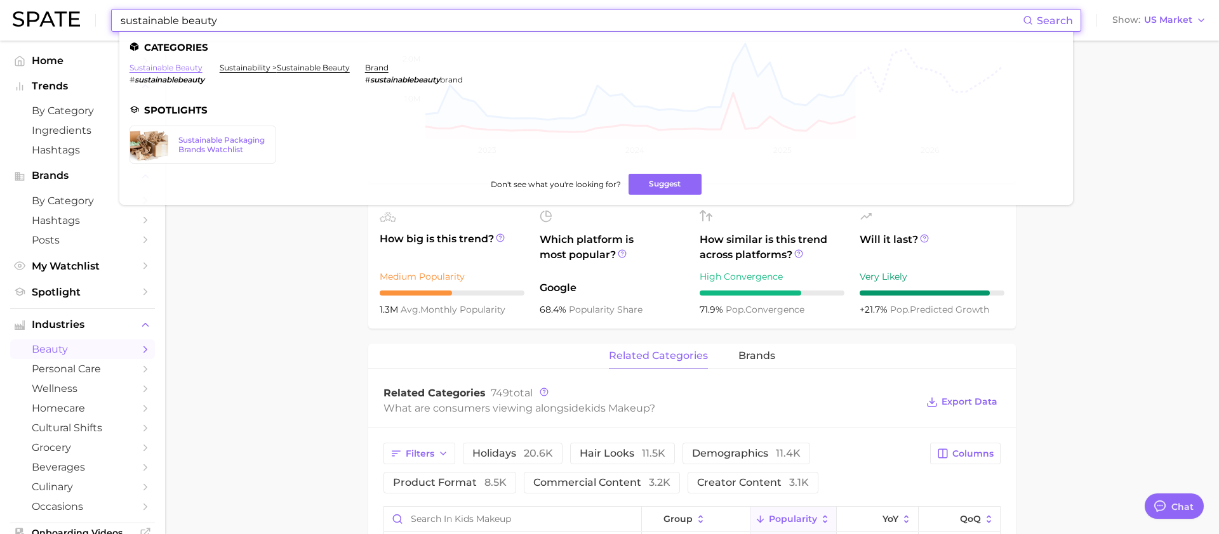
type input "sustainable beauty"
click at [189, 68] on link "sustainable beauty" at bounding box center [165, 68] width 73 height 10
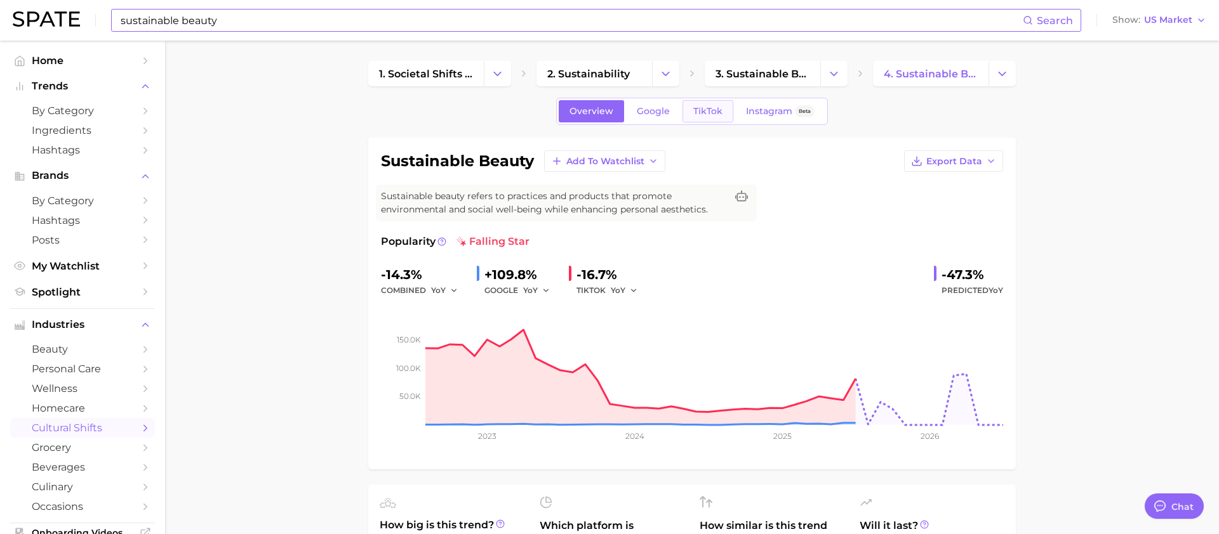
click at [701, 111] on span "TikTok" at bounding box center [707, 111] width 29 height 11
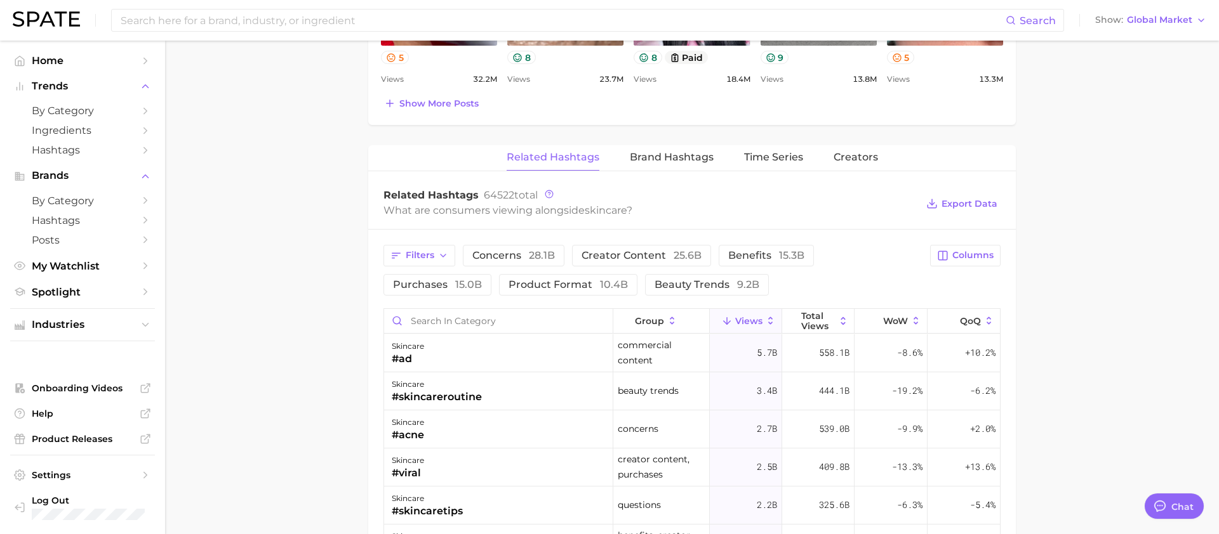
scroll to position [8967, 0]
